Goal: Task Accomplishment & Management: Manage account settings

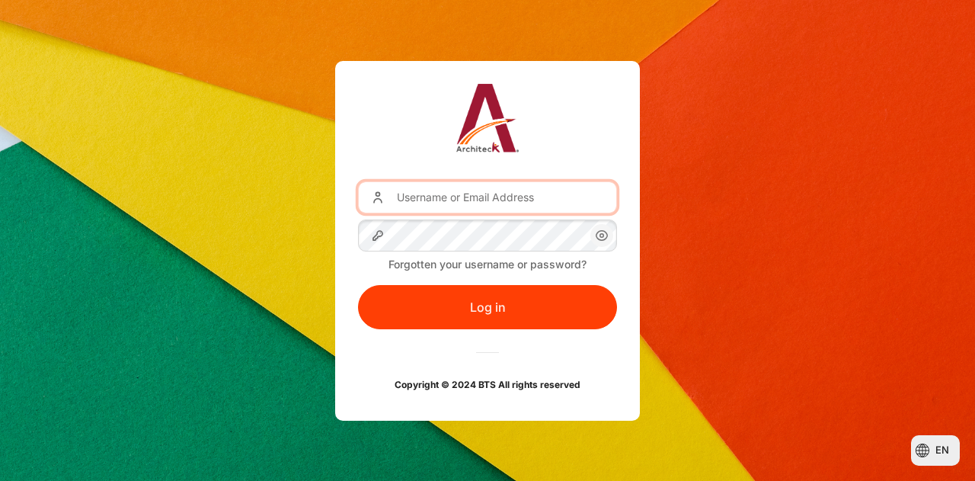
click at [514, 197] on input "Username or Email Address" at bounding box center [487, 197] width 259 height 32
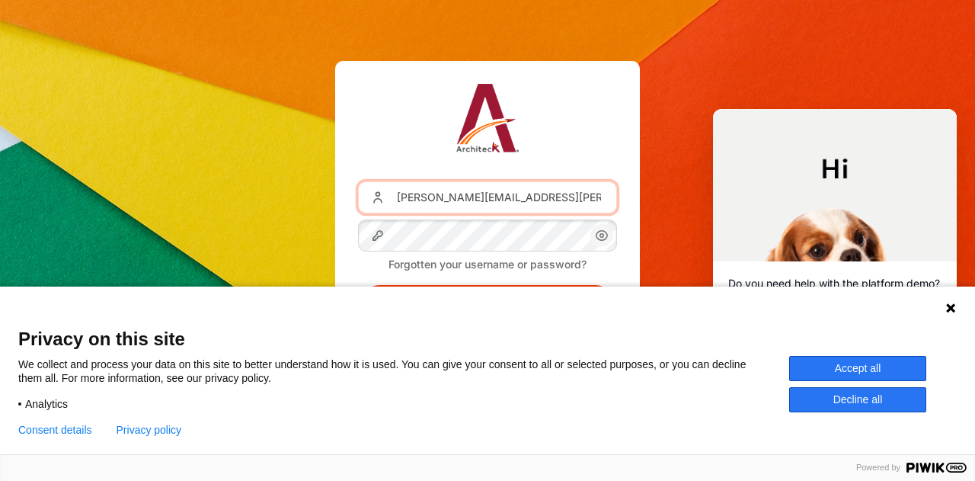
type input "[PERSON_NAME][EMAIL_ADDRESS][PERSON_NAME][DOMAIN_NAME]"
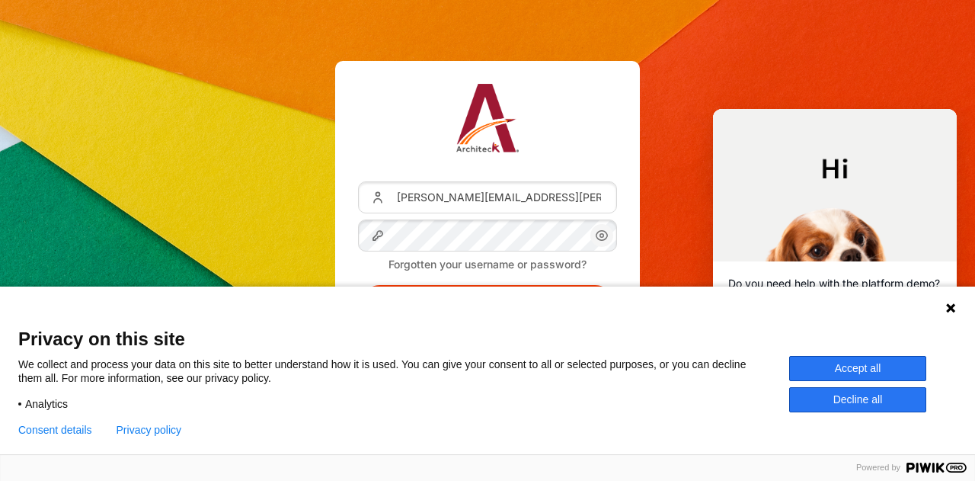
click at [907, 368] on button "Accept all" at bounding box center [857, 368] width 137 height 25
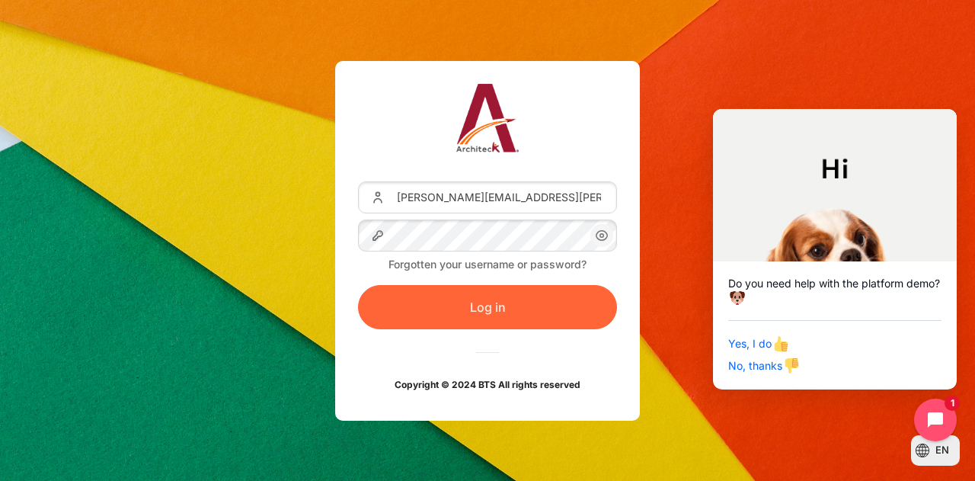
click at [454, 297] on button "Log in" at bounding box center [487, 307] width 259 height 44
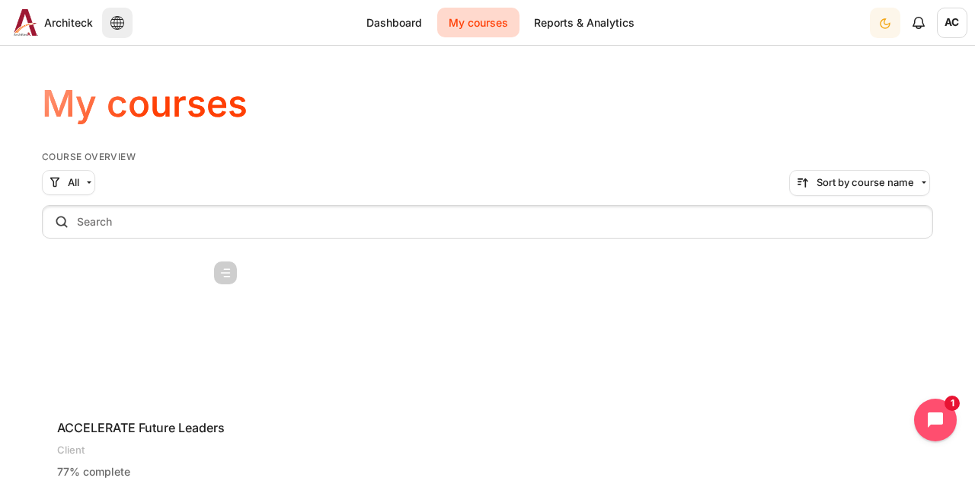
click at [949, 28] on span "AC" at bounding box center [952, 23] width 30 height 30
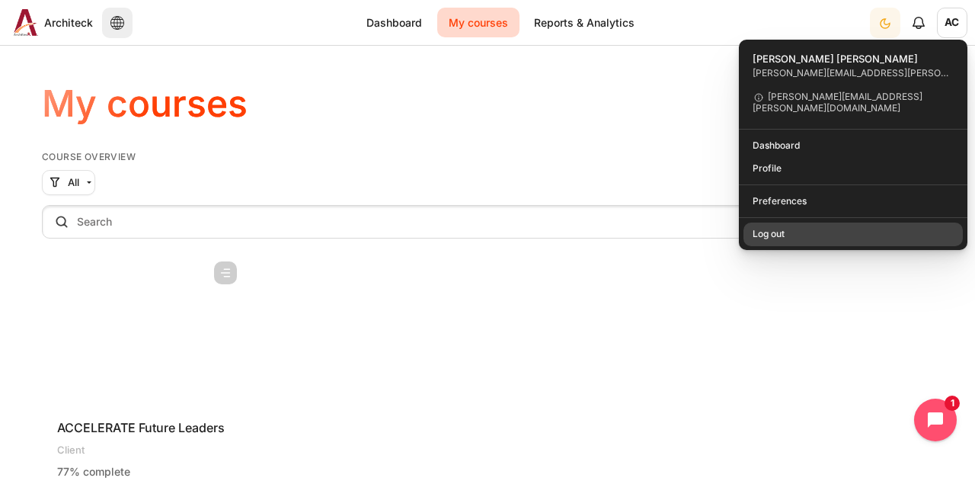
click at [779, 222] on link "Log out" at bounding box center [854, 234] width 220 height 24
